Goal: Use online tool/utility: Utilize a website feature to perform a specific function

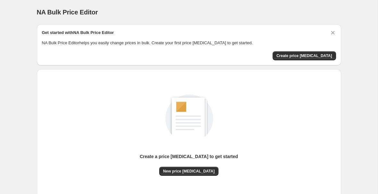
click at [280, 64] on div "Get started with NA Bulk Price Editor NA Bulk Price Editor helps you easily cha…" at bounding box center [189, 44] width 304 height 41
click at [176, 170] on span "New price [MEDICAL_DATA]" at bounding box center [189, 171] width 52 height 5
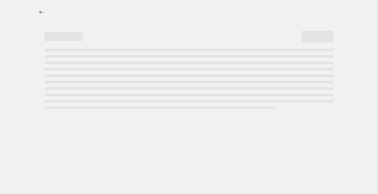
select select "percentage"
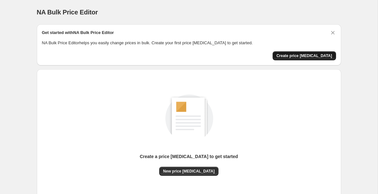
click at [294, 57] on span "Create price [MEDICAL_DATA]" at bounding box center [305, 55] width 56 height 5
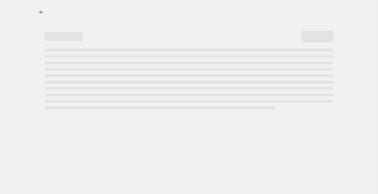
select select "percentage"
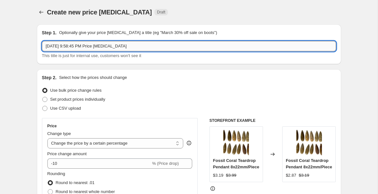
click at [88, 41] on input "[DATE] 9:58:45 PM Price [MEDICAL_DATA]" at bounding box center [189, 46] width 294 height 10
click at [140, 42] on input "[DATE] 9:58:45 PM Price [MEDICAL_DATA]" at bounding box center [189, 46] width 294 height 10
click at [132, 43] on input "[DATE] 9:58:45 PM Price [MEDICAL_DATA]" at bounding box center [189, 46] width 294 height 10
click at [42, 13] on icon "Price change jobs" at bounding box center [41, 12] width 6 height 6
